Goal: Transaction & Acquisition: Book appointment/travel/reservation

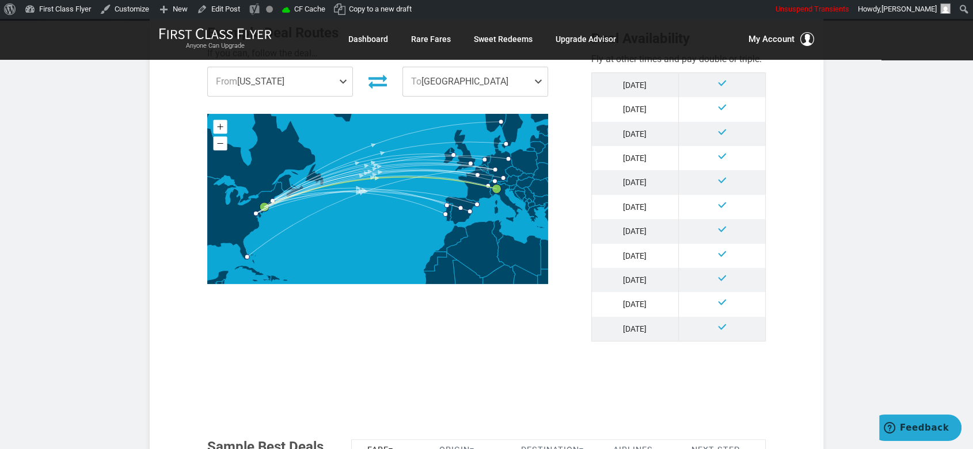
scroll to position [192, 0]
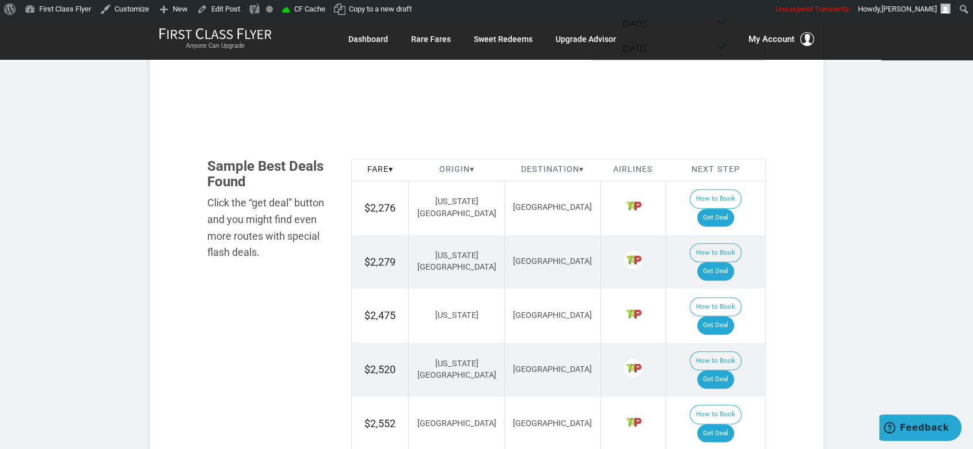
scroll to position [767, 0]
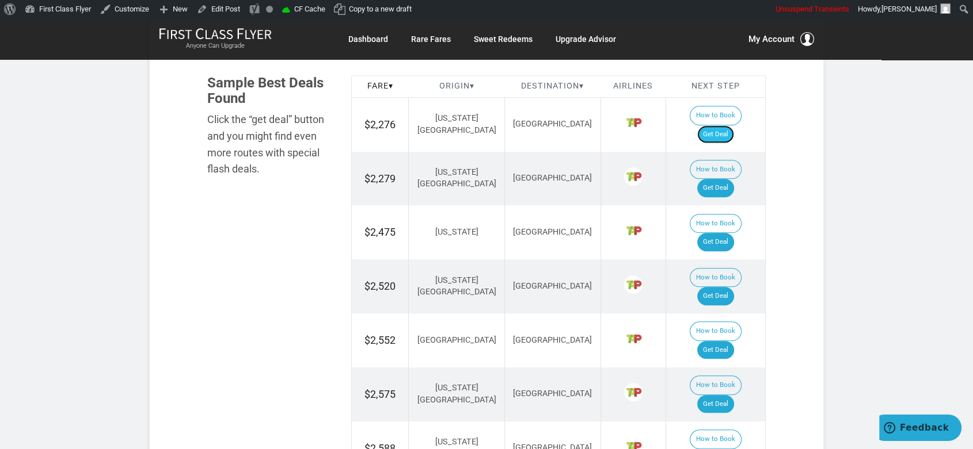
click at [724, 125] on link "Get Deal" at bounding box center [715, 134] width 37 height 18
click at [719, 179] on link "Get Deal" at bounding box center [715, 188] width 37 height 18
